Goal: Task Accomplishment & Management: Use online tool/utility

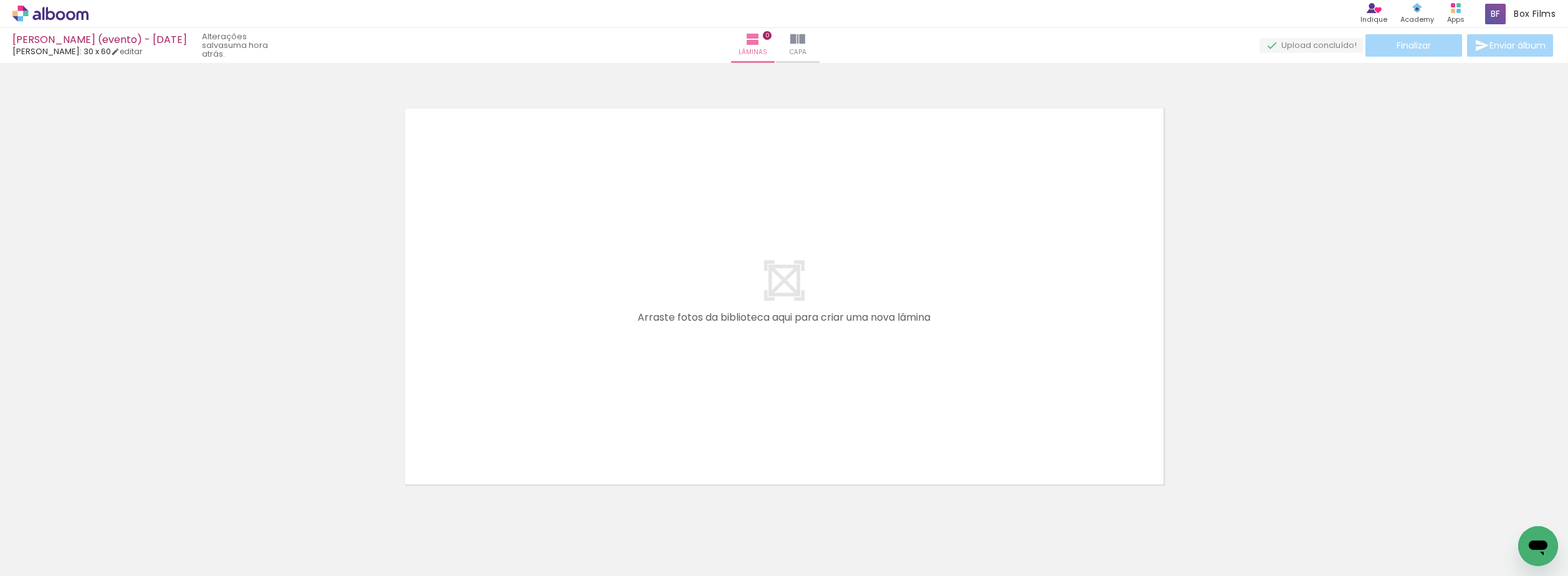
scroll to position [0, 4680]
click at [64, 17] on icon at bounding box center [61, 15] width 10 height 10
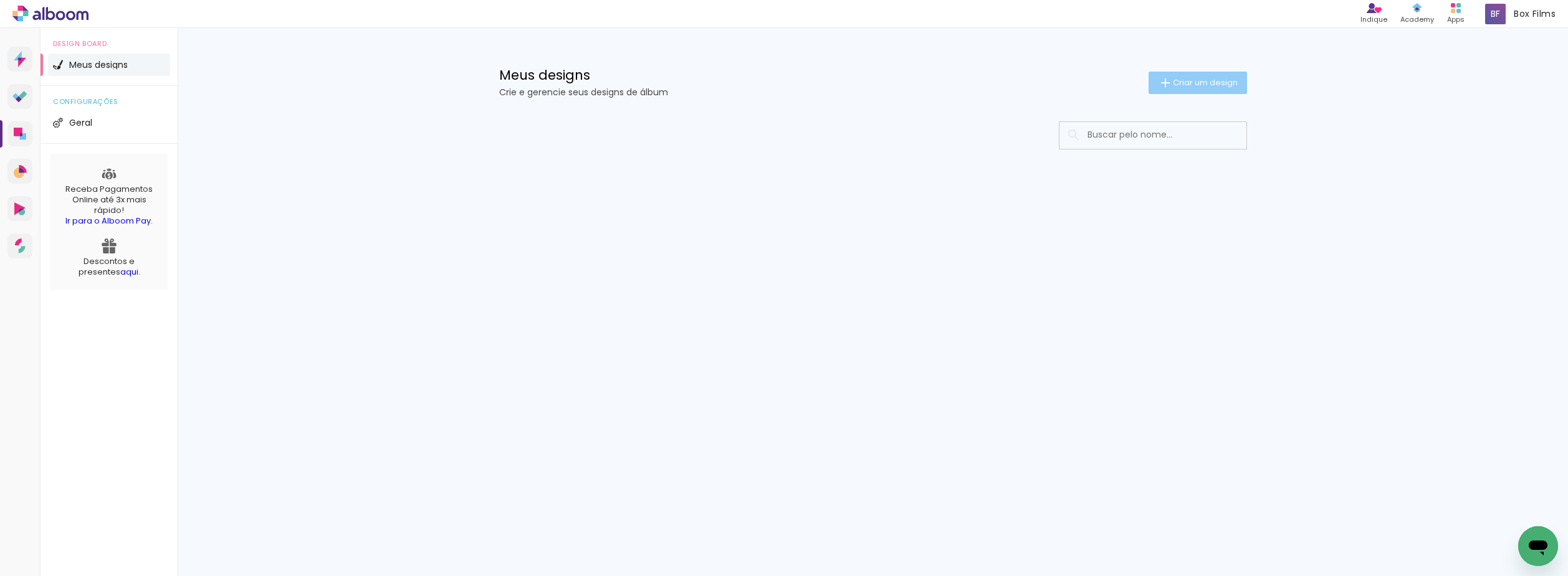
click at [1202, 86] on span "Criar um design" at bounding box center [1205, 82] width 65 height 8
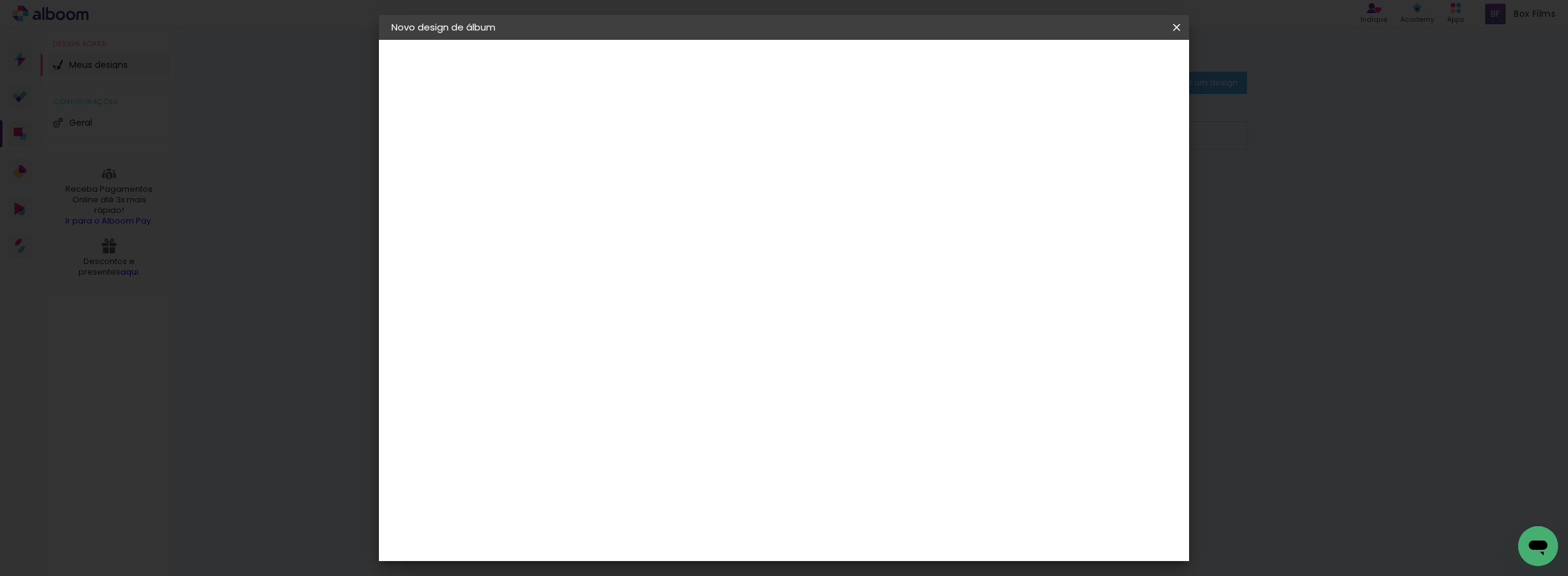
click at [595, 169] on input at bounding box center [595, 167] width 0 height 19
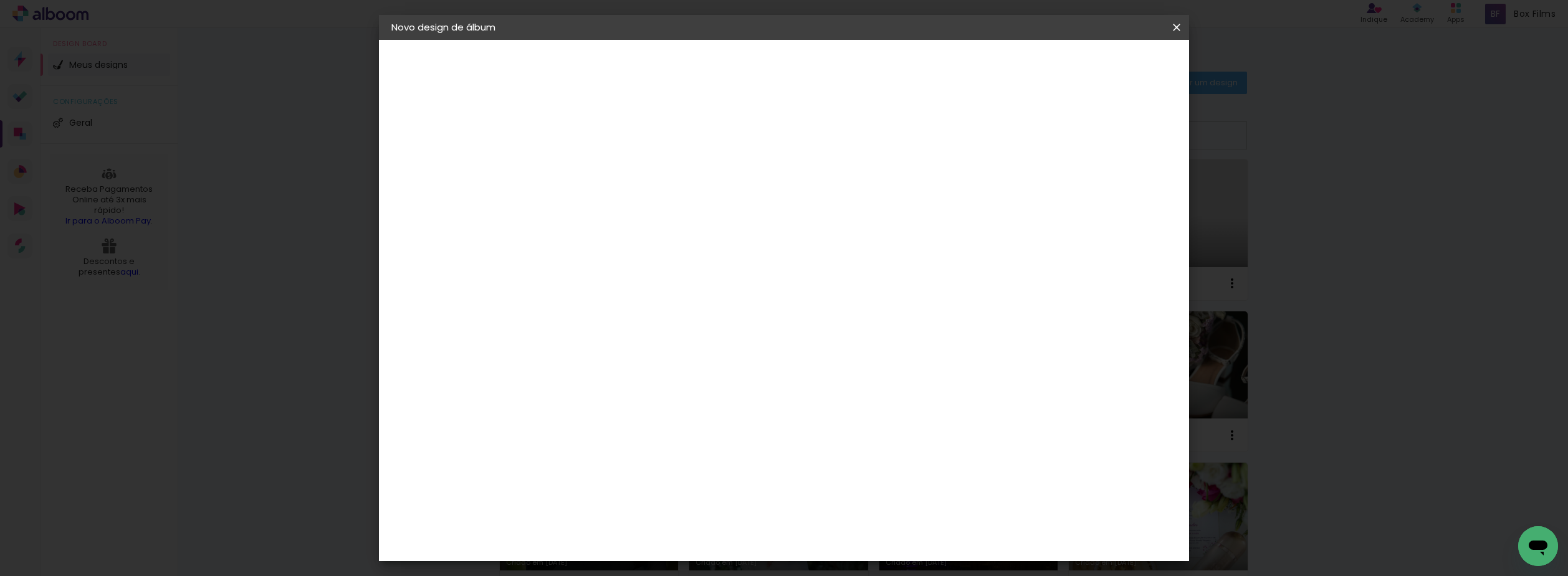
type input "[PERSON_NAME] (externa) - [DATE]"
type paper-input "[PERSON_NAME] (externa) - [DATE]"
click at [723, 61] on paper-button "Avançar" at bounding box center [692, 66] width 61 height 21
click at [661, 479] on div "[PERSON_NAME]" at bounding box center [629, 485] width 83 height 10
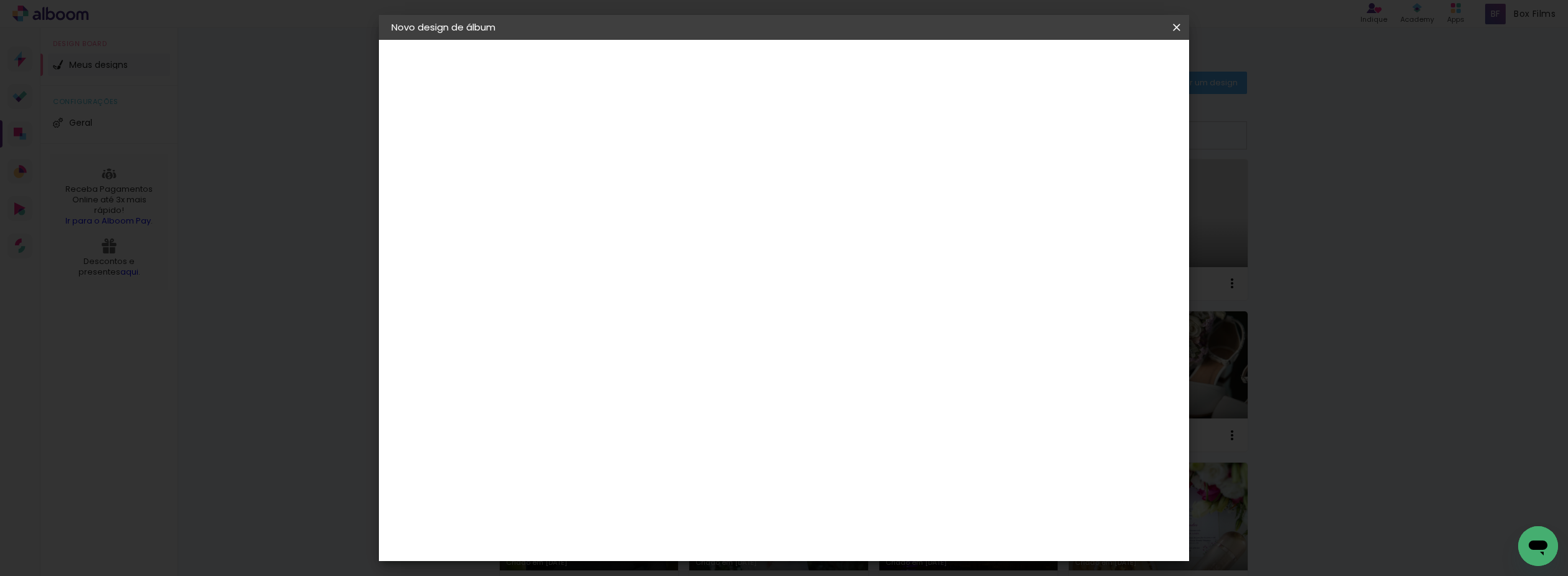
click at [0, 0] on slot "Avançar" at bounding box center [0, 0] width 0 height 0
click at [663, 202] on paper-input-container "Linha" at bounding box center [626, 218] width 72 height 32
click at [853, 202] on paper-item "Encadernados" at bounding box center [865, 206] width 249 height 25
type input "Encadernados"
click at [679, 165] on span "20 x 50" at bounding box center [650, 176] width 58 height 26
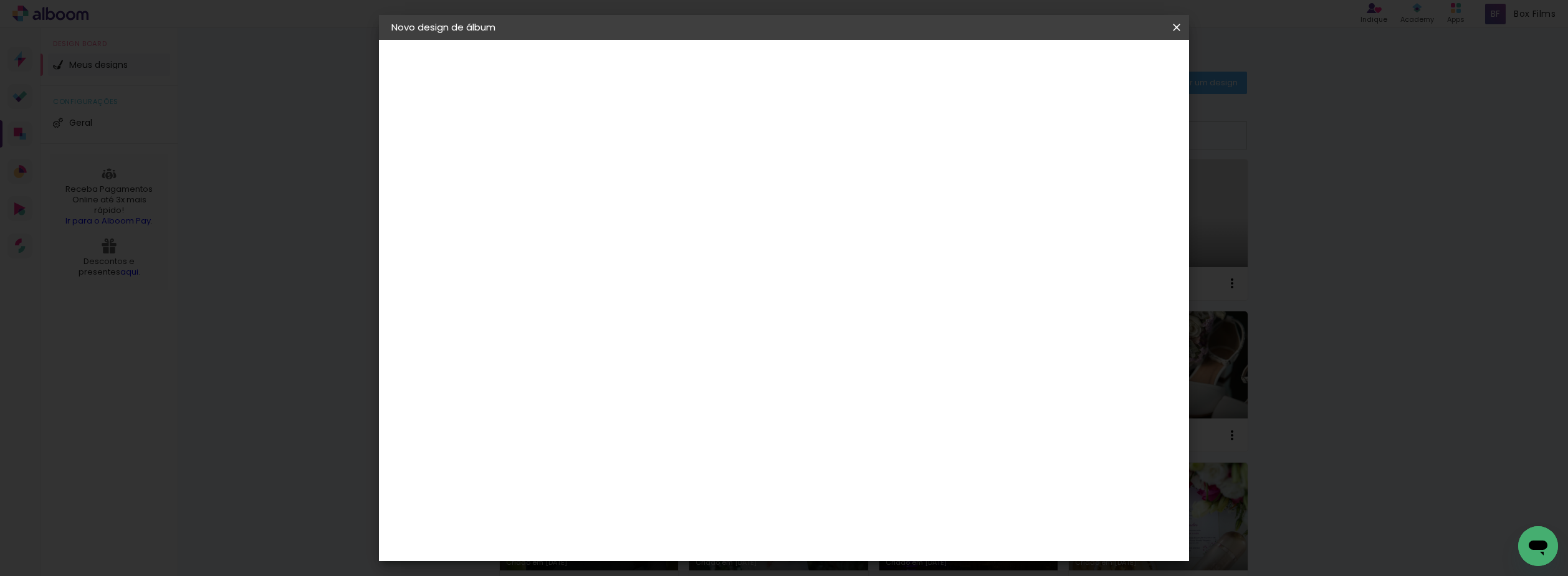
click at [0, 0] on slot "Avançar" at bounding box center [0, 0] width 0 height 0
click at [1098, 63] on span "Iniciar design" at bounding box center [1070, 66] width 57 height 9
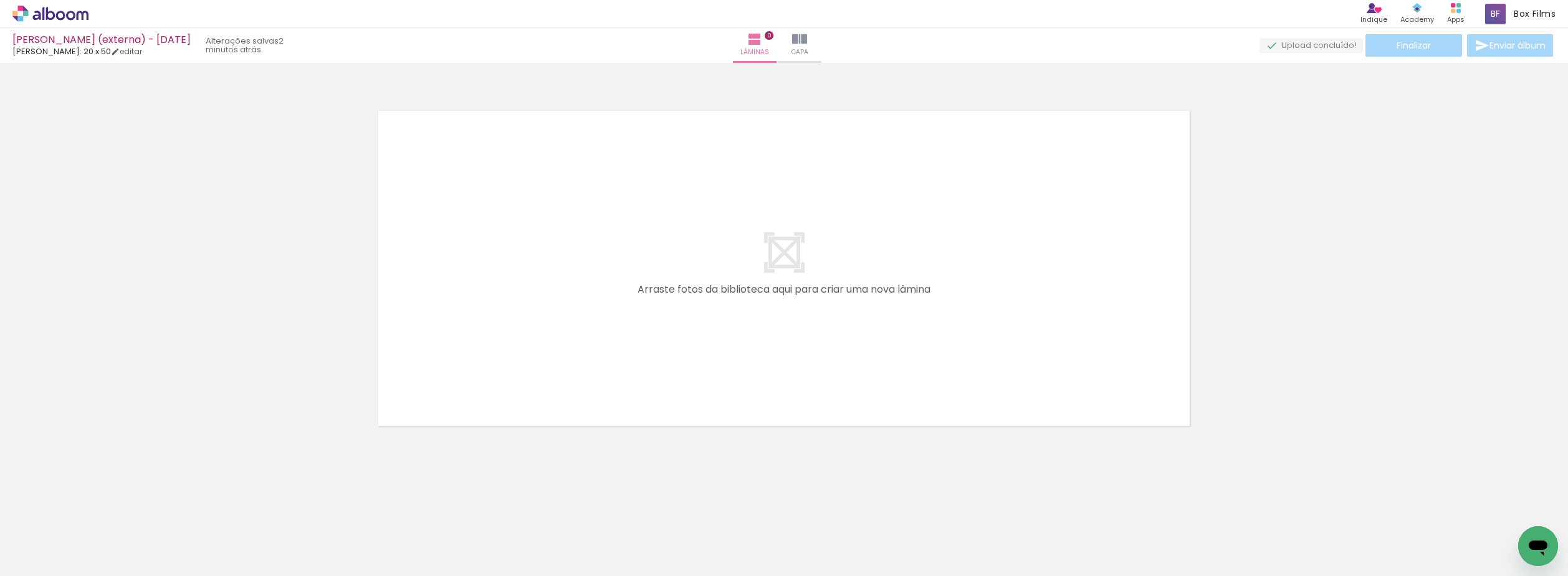
click at [1233, 332] on div at bounding box center [784, 253] width 1568 height 371
click at [45, 12] on icon at bounding box center [50, 13] width 76 height 16
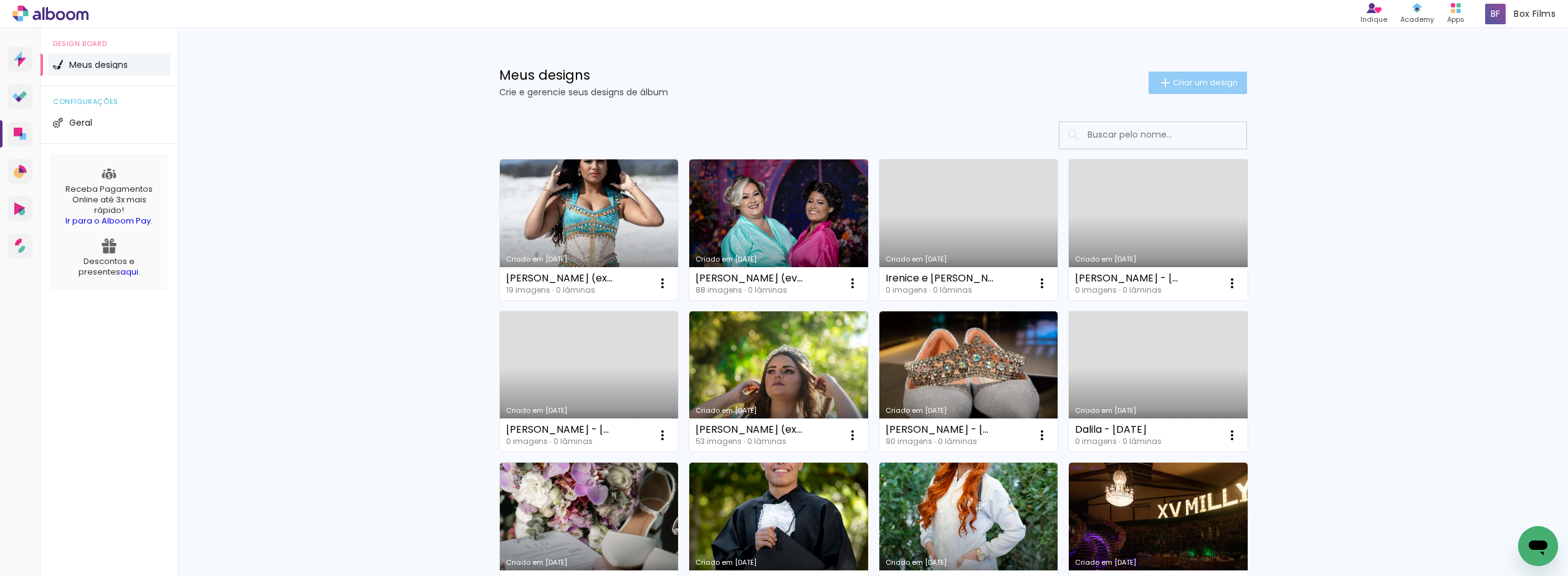
click at [1199, 82] on span "Criar um design" at bounding box center [1205, 82] width 65 height 8
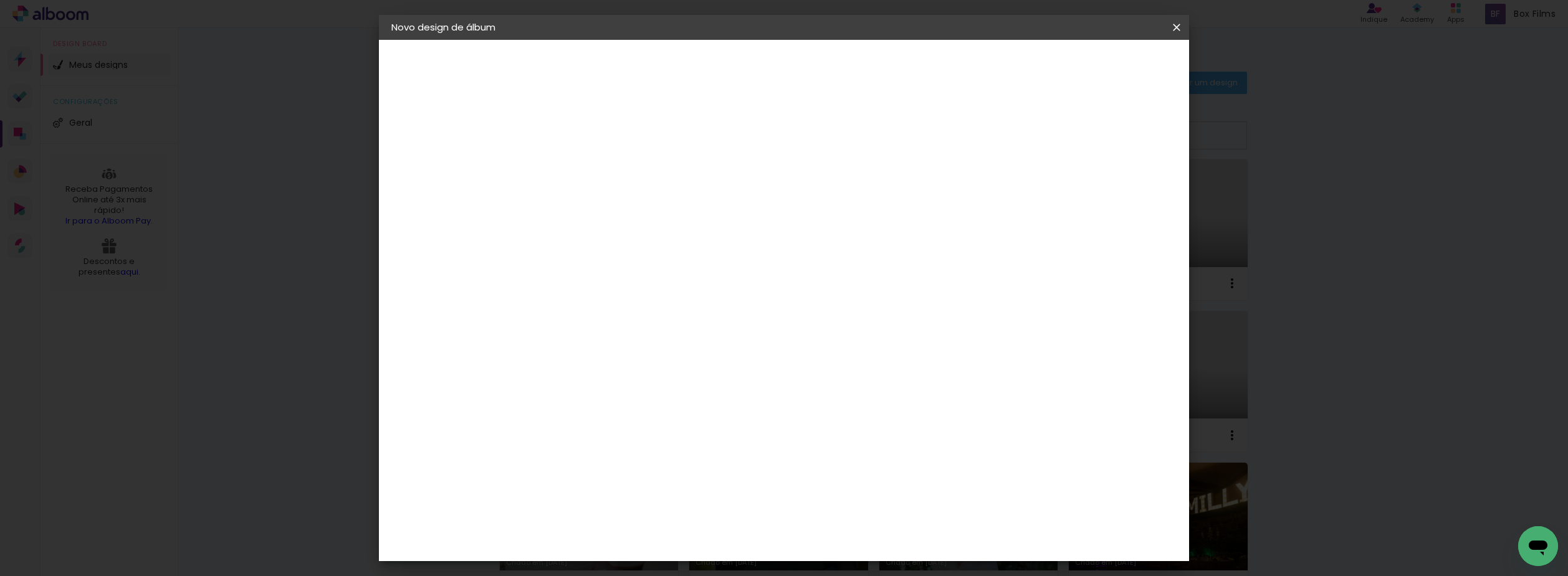
click at [595, 161] on input at bounding box center [595, 167] width 0 height 19
click at [595, 169] on input at bounding box center [595, 167] width 0 height 19
type input "Maria Eduarda - 06.07.25"
type paper-input "Maria Eduarda - 06.07.25"
click at [0, 0] on slot "Avançar" at bounding box center [0, 0] width 0 height 0
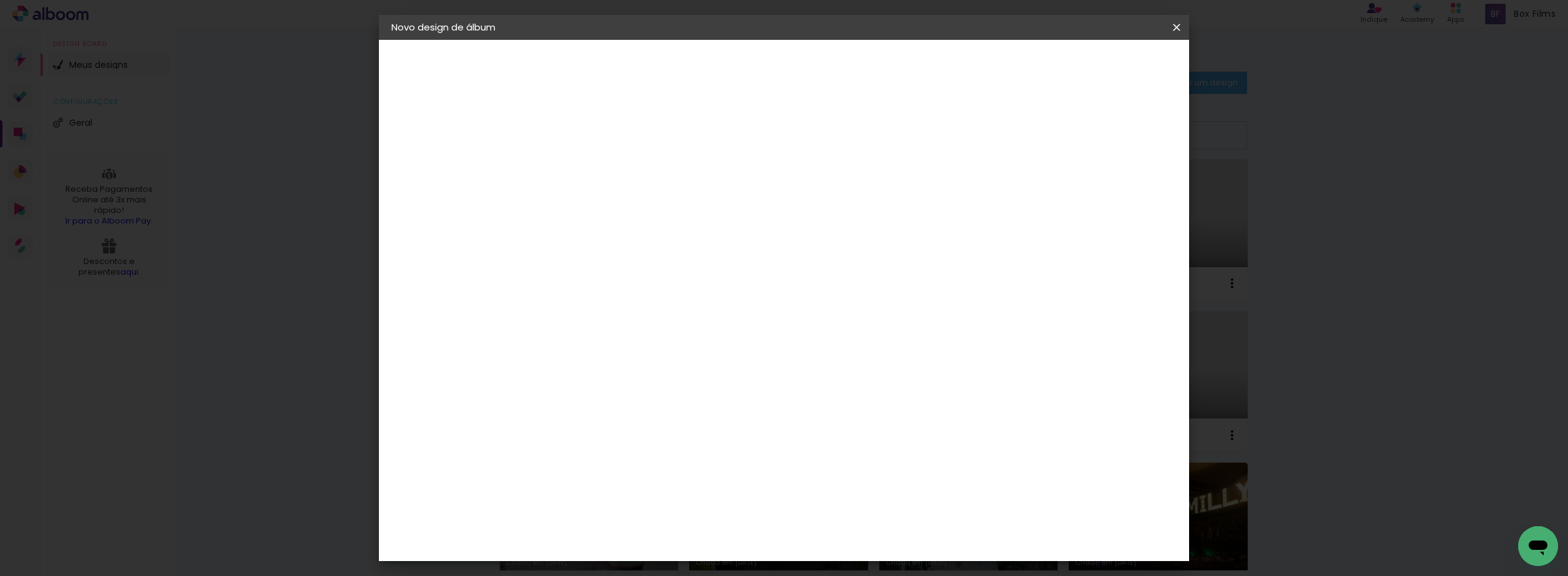
scroll to position [1681, 0]
click at [656, 533] on paper-item "[PERSON_NAME]" at bounding box center [627, 547] width 134 height 27
click at [828, 63] on paper-button "Avançar" at bounding box center [797, 66] width 61 height 21
click at [644, 212] on input "text" at bounding box center [619, 217] width 49 height 19
click at [0, 0] on slot "Encadernados" at bounding box center [0, 0] width 0 height 0
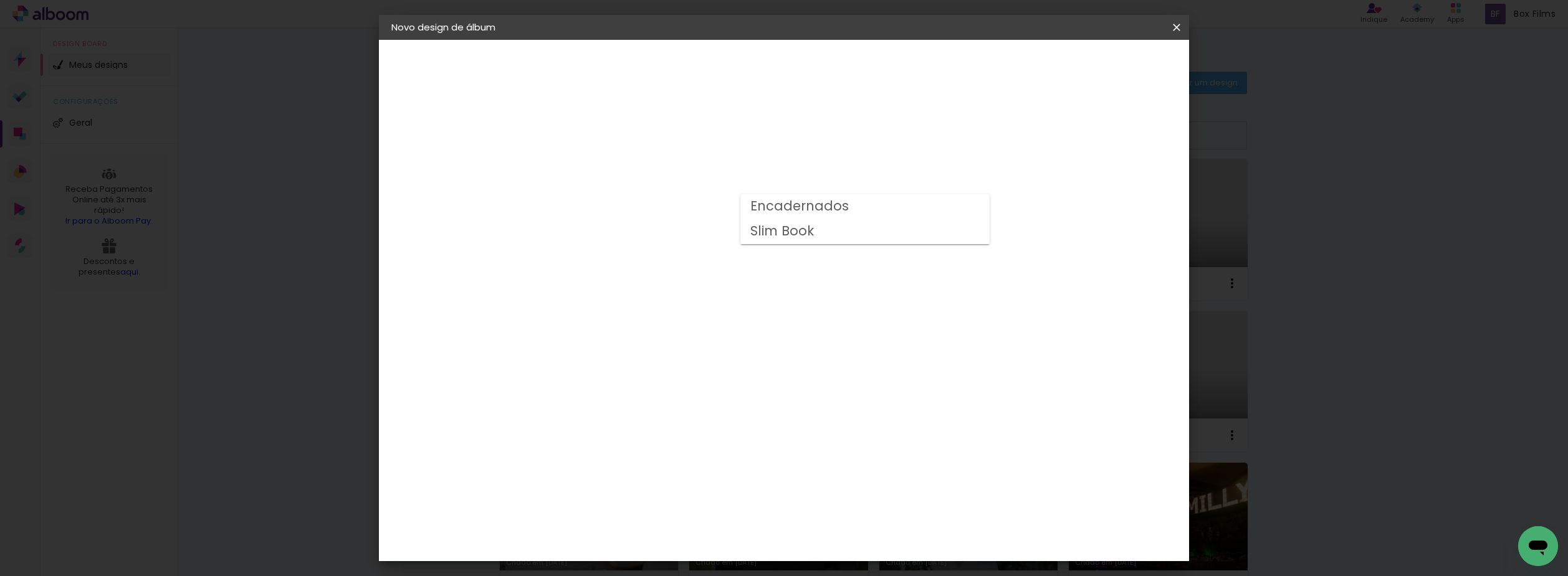
type input "Encadernados"
click at [679, 365] on span "25 x 60" at bounding box center [650, 378] width 58 height 26
click at [0, 0] on slot "Avançar" at bounding box center [0, 0] width 0 height 0
drag, startPoint x: 1116, startPoint y: 77, endPoint x: 1120, endPoint y: 72, distance: 6.4
click at [1116, 77] on header "Revisão Verifique as configurações do seu álbum. Voltar Iniciar design" at bounding box center [835, 72] width 589 height 64
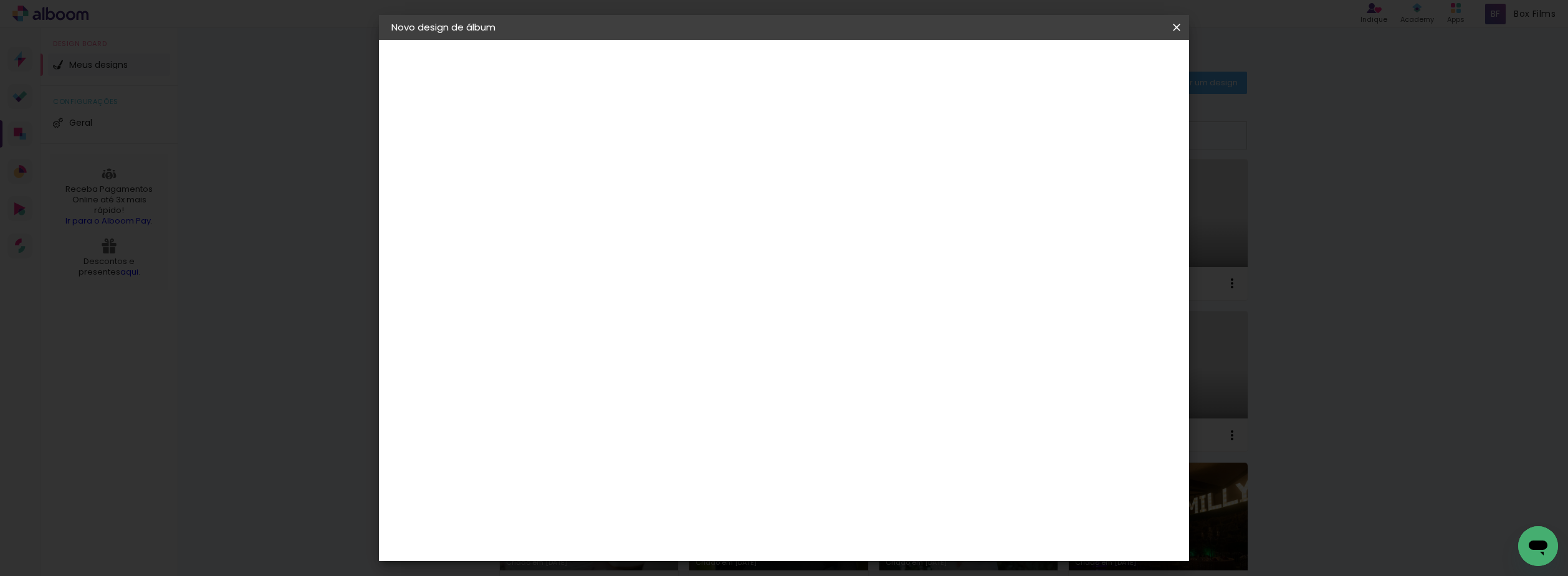
click at [1111, 72] on paper-button "Iniciar design" at bounding box center [1070, 66] width 82 height 21
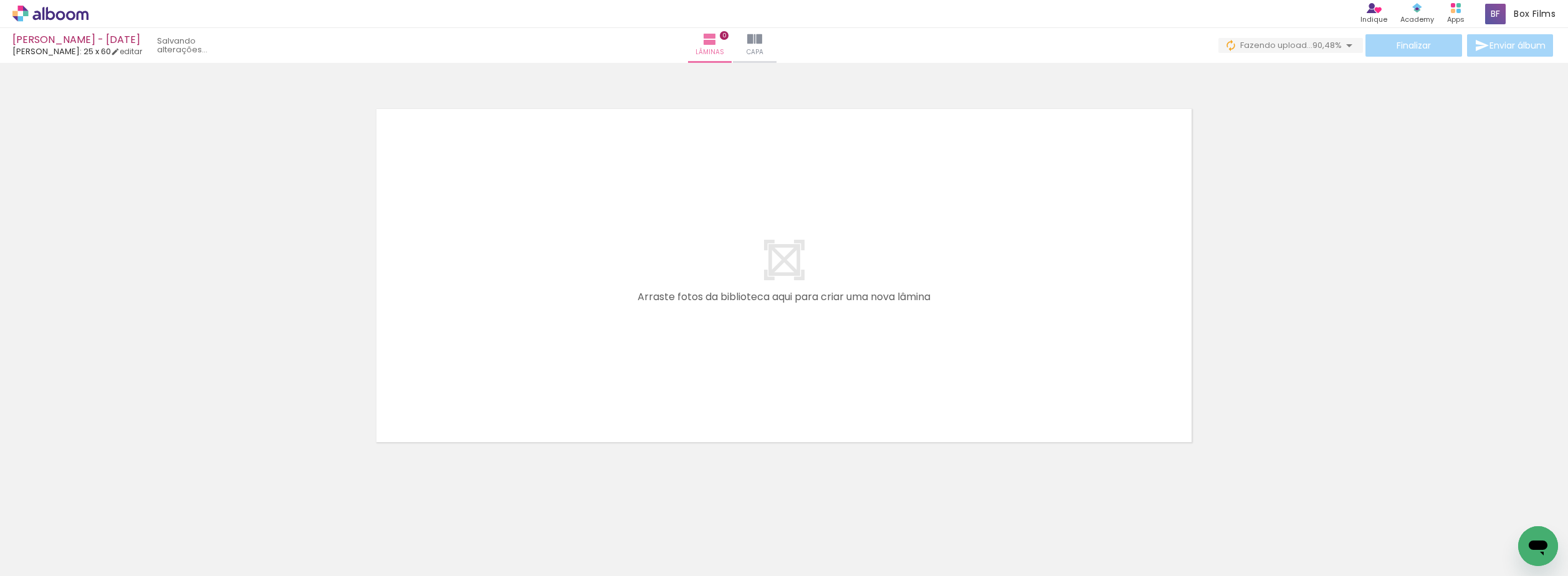
click at [1270, 361] on div at bounding box center [784, 260] width 1568 height 385
click at [1342, 45] on iron-icon at bounding box center [1349, 45] width 15 height 15
drag, startPoint x: 68, startPoint y: 109, endPoint x: 51, endPoint y: 77, distance: 36.2
click at [68, 107] on div at bounding box center [784, 260] width 1568 height 385
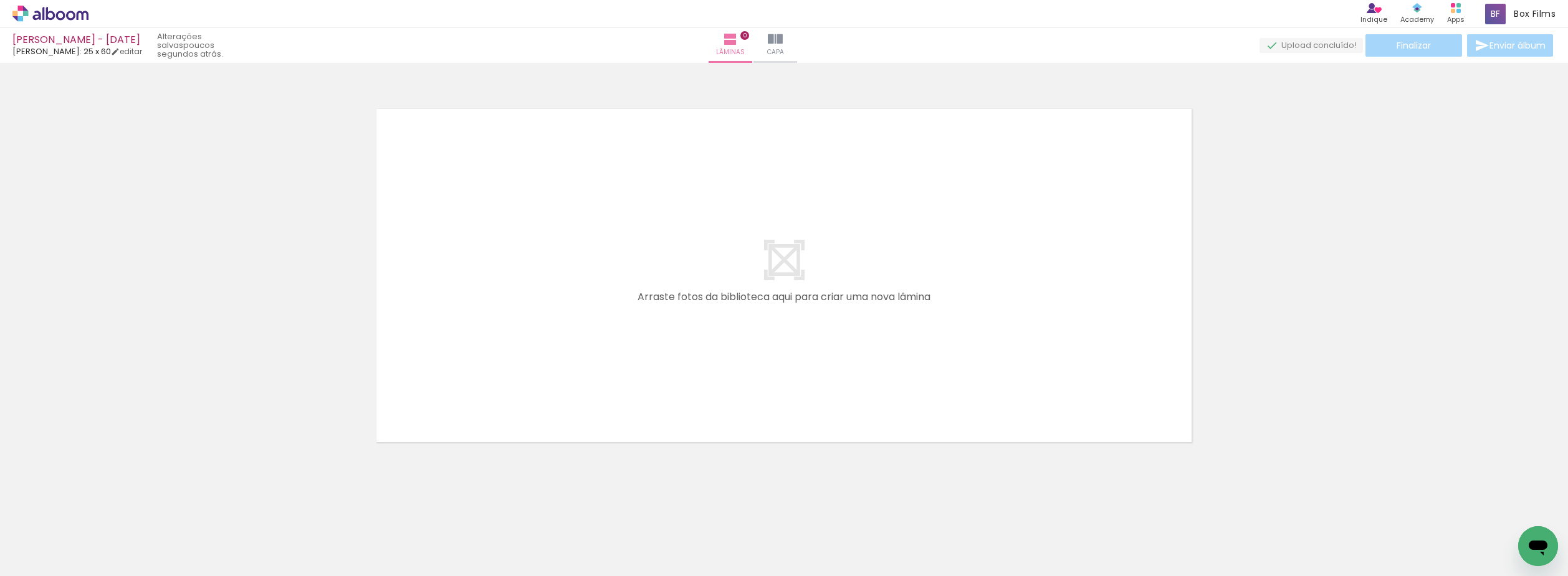
click at [54, 13] on icon at bounding box center [51, 13] width 10 height 13
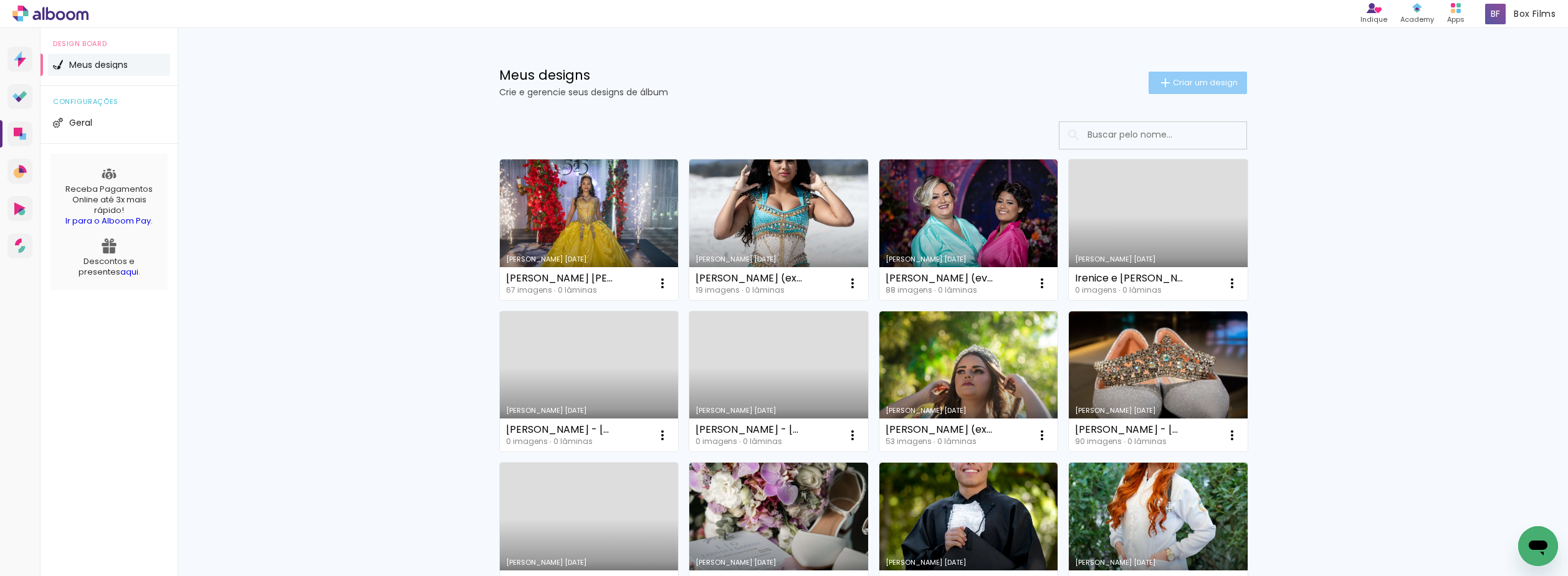
click at [1194, 81] on span "Criar um design" at bounding box center [1205, 82] width 65 height 8
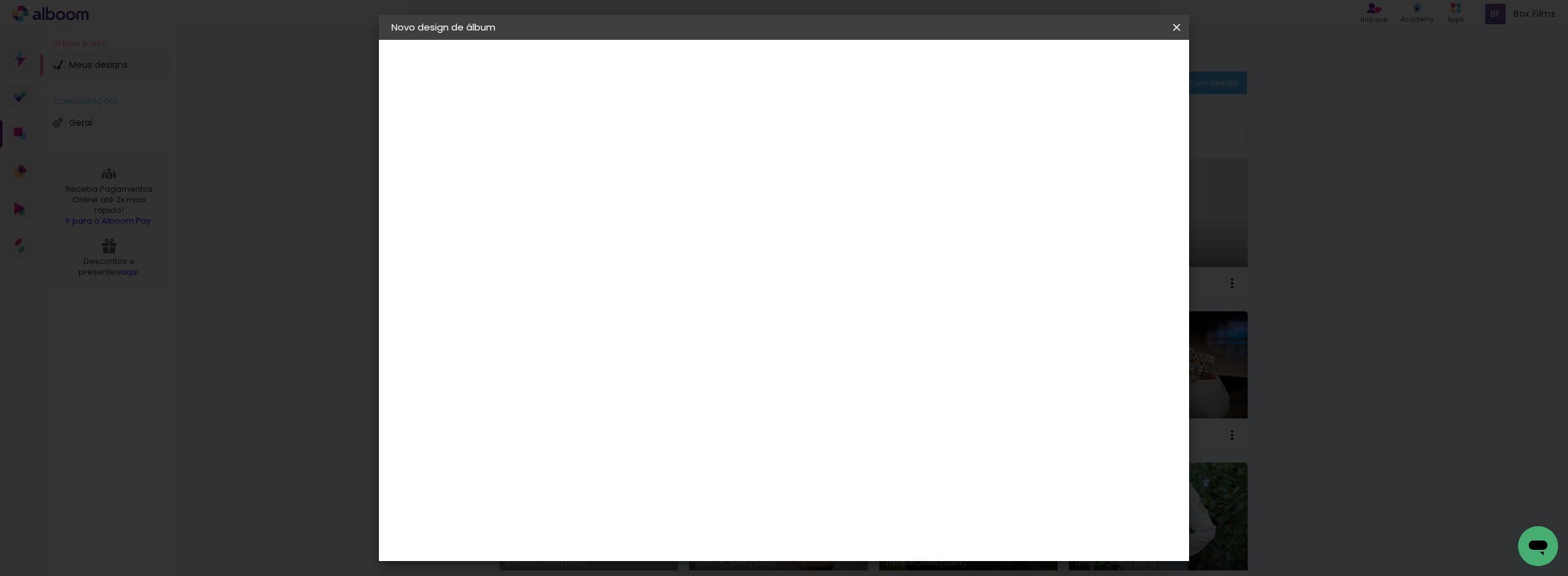
click at [595, 173] on input at bounding box center [595, 167] width 0 height 19
type input "Adryelli e Matheus - 17.04.25"
click at [0, 0] on slot "Avançar" at bounding box center [0, 0] width 0 height 0
click at [670, 479] on div "[PERSON_NAME]" at bounding box center [629, 485] width 83 height 10
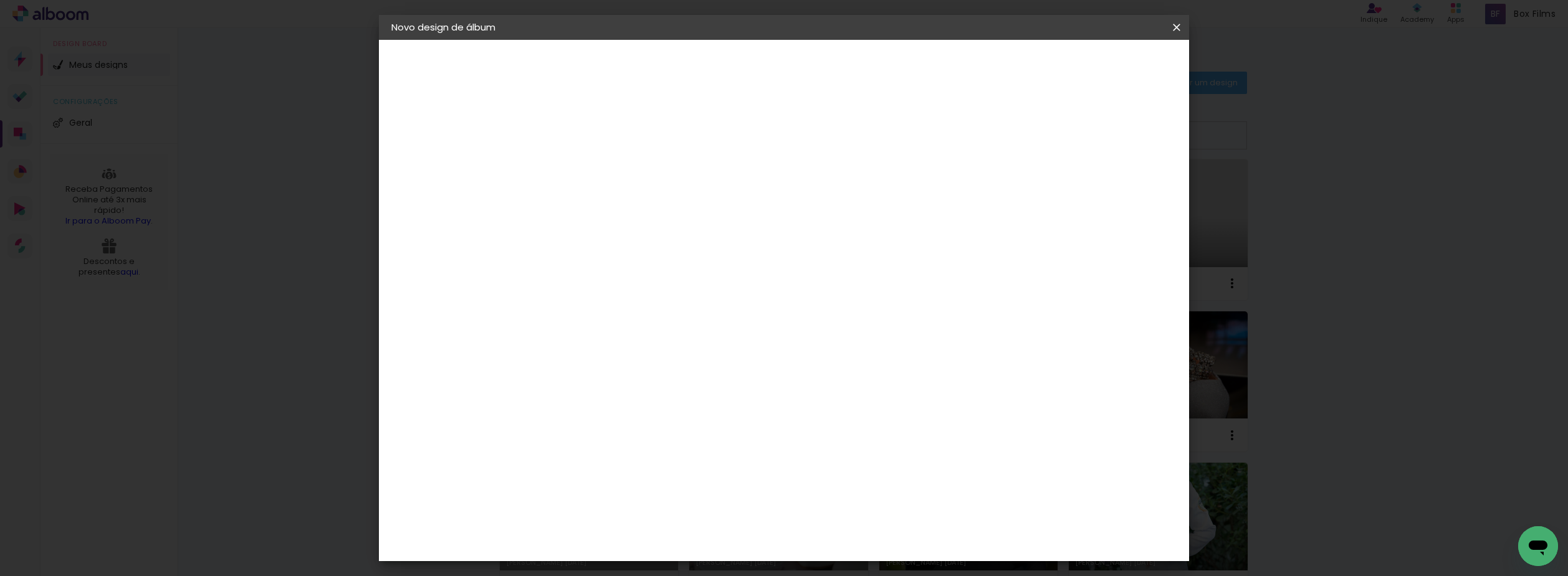
click at [828, 69] on paper-button "Avançar" at bounding box center [797, 66] width 61 height 21
click at [663, 218] on paper-input-container "Linha" at bounding box center [626, 218] width 72 height 32
click at [0, 0] on slot "Encadernados" at bounding box center [0, 0] width 0 height 0
type input "Encadernados"
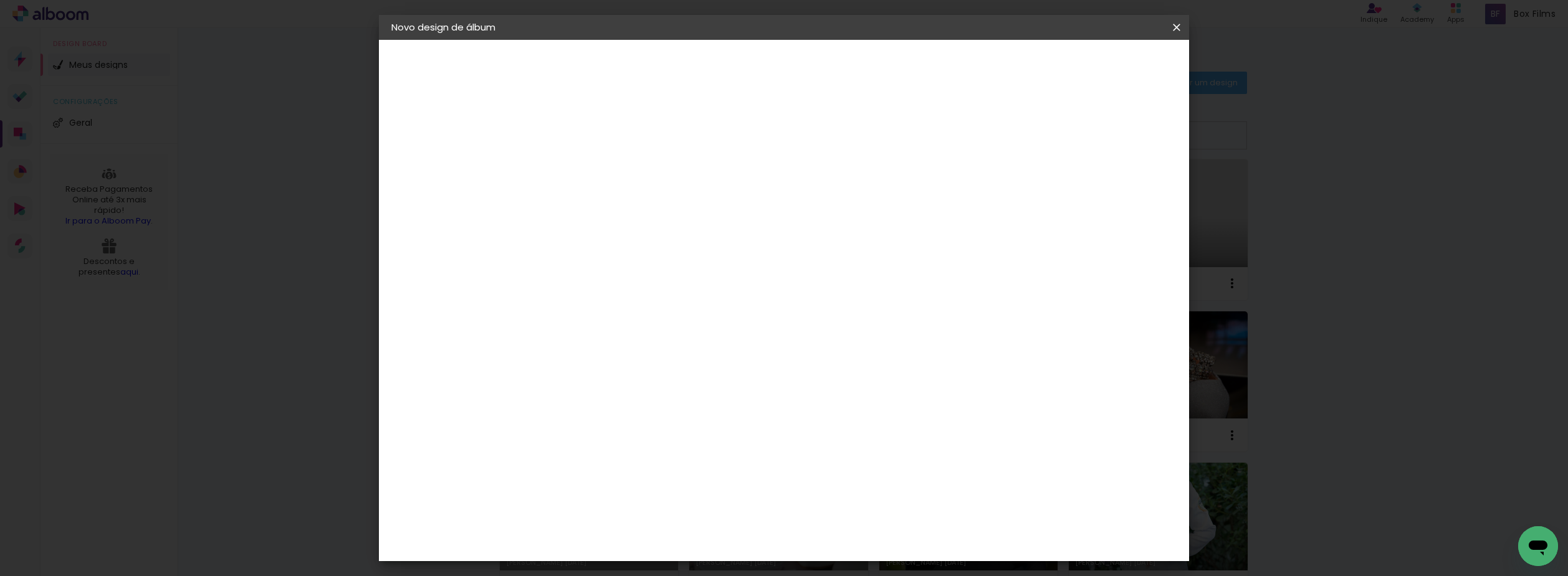
click at [798, 56] on paper-button "Avançar" at bounding box center [767, 66] width 61 height 21
click at [1111, 59] on paper-button "Iniciar design" at bounding box center [1070, 66] width 82 height 21
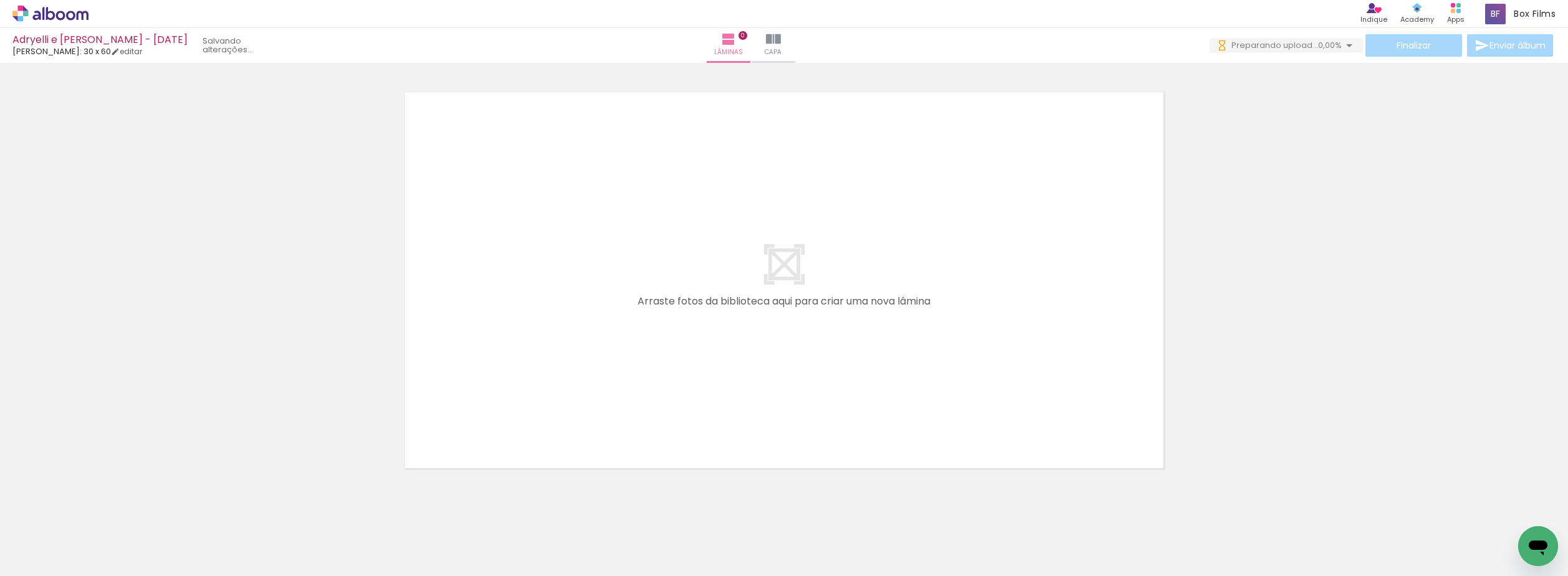
click at [1191, 305] on div at bounding box center [784, 264] width 1568 height 426
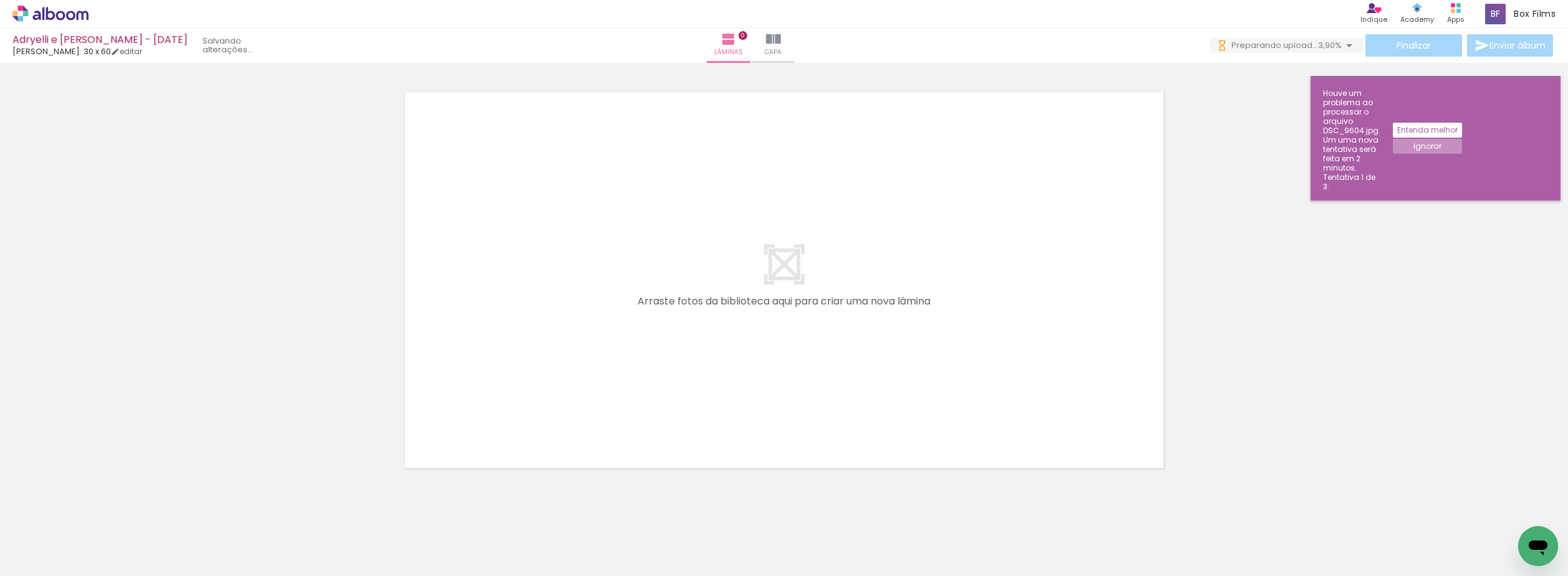
click at [0, 0] on slot "Ignorar" at bounding box center [0, 0] width 0 height 0
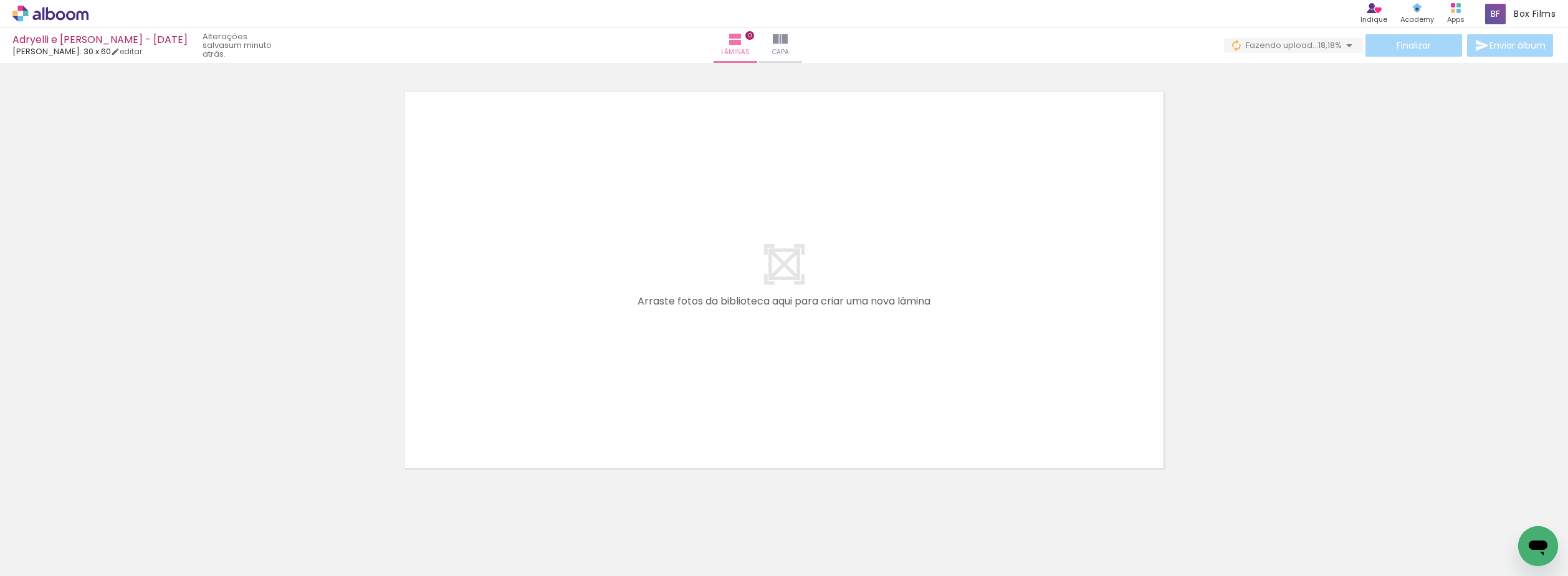
click at [1194, 183] on div at bounding box center [784, 264] width 1568 height 426
